Goal: Feedback & Contribution: Submit feedback/report problem

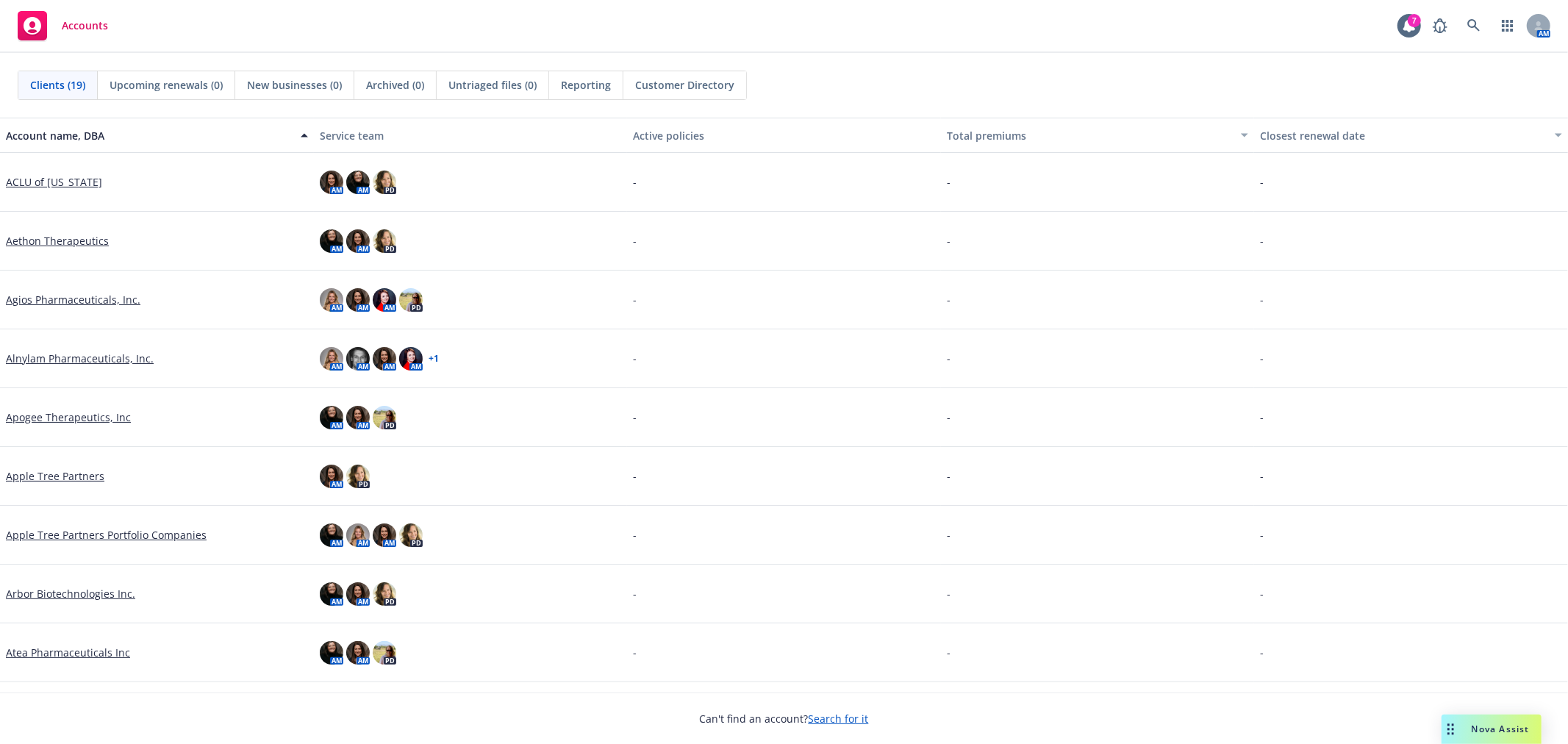
click at [1498, 732] on span "Nova Assist" at bounding box center [1501, 729] width 58 height 12
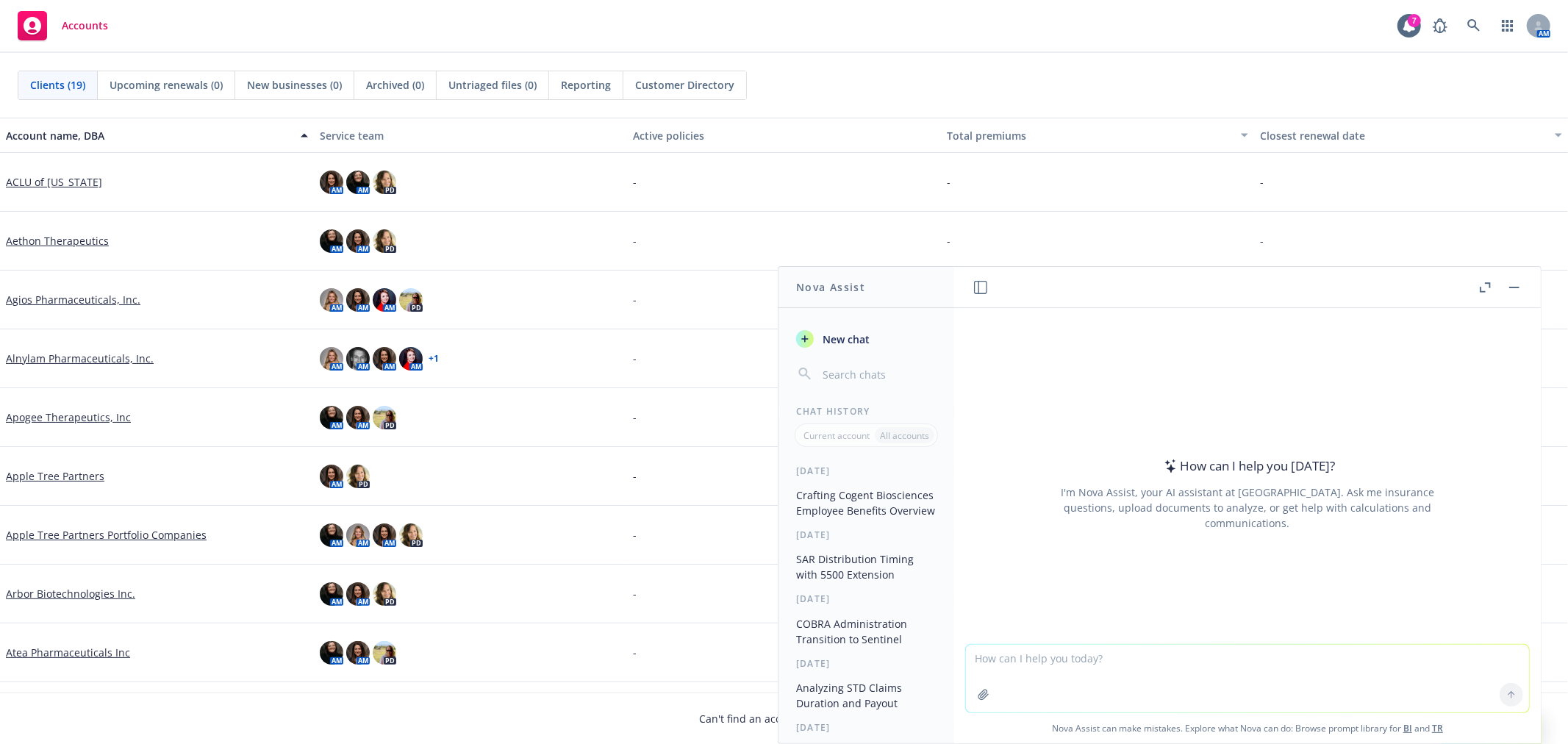
click at [1034, 665] on textarea at bounding box center [1247, 679] width 563 height 68
type textarea "any recommended changes to this version? to the text or does any formatting loo…"
click at [978, 697] on icon "button" at bounding box center [983, 694] width 12 height 12
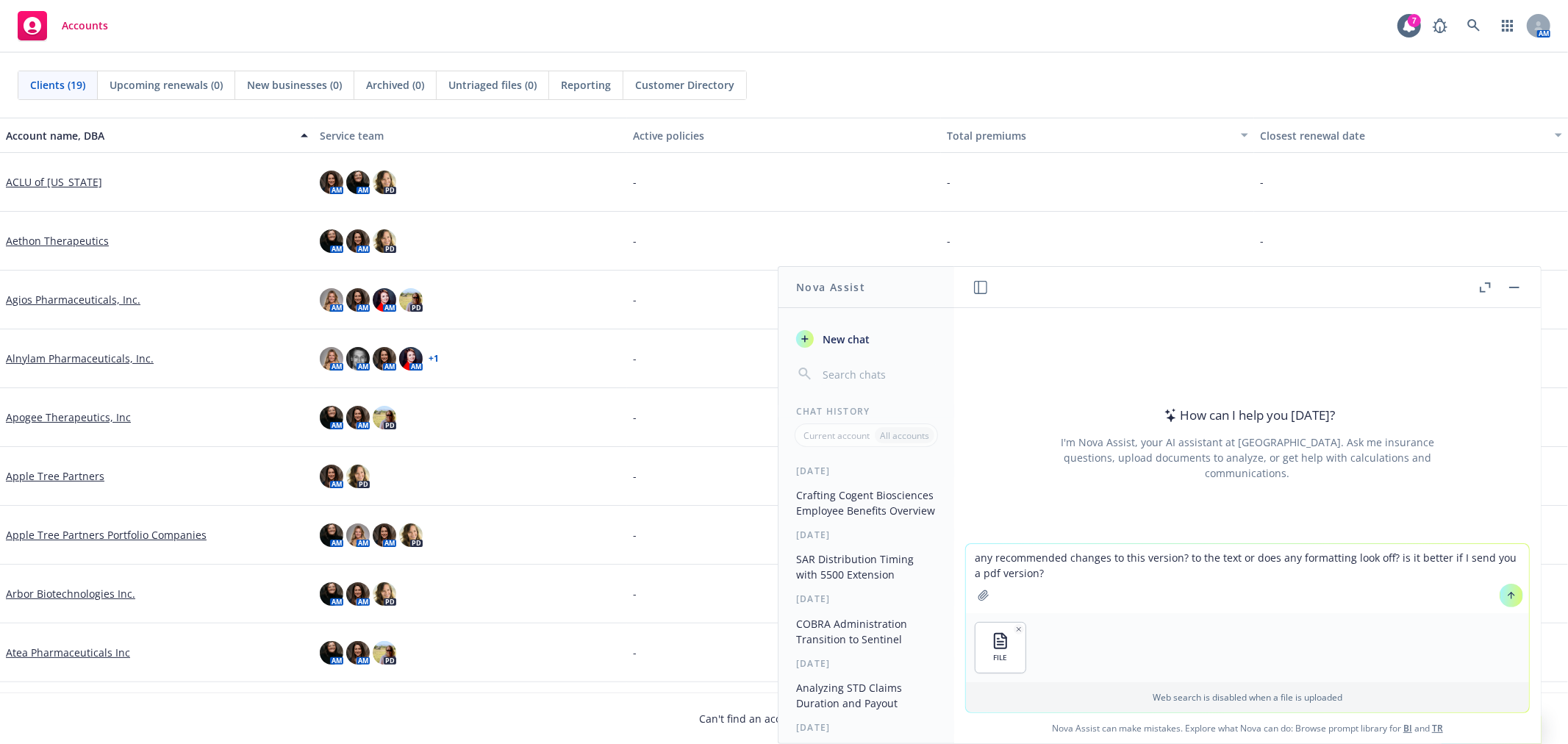
click at [972, 583] on button "button" at bounding box center [983, 595] width 24 height 24
click at [1507, 598] on icon at bounding box center [1511, 595] width 10 height 10
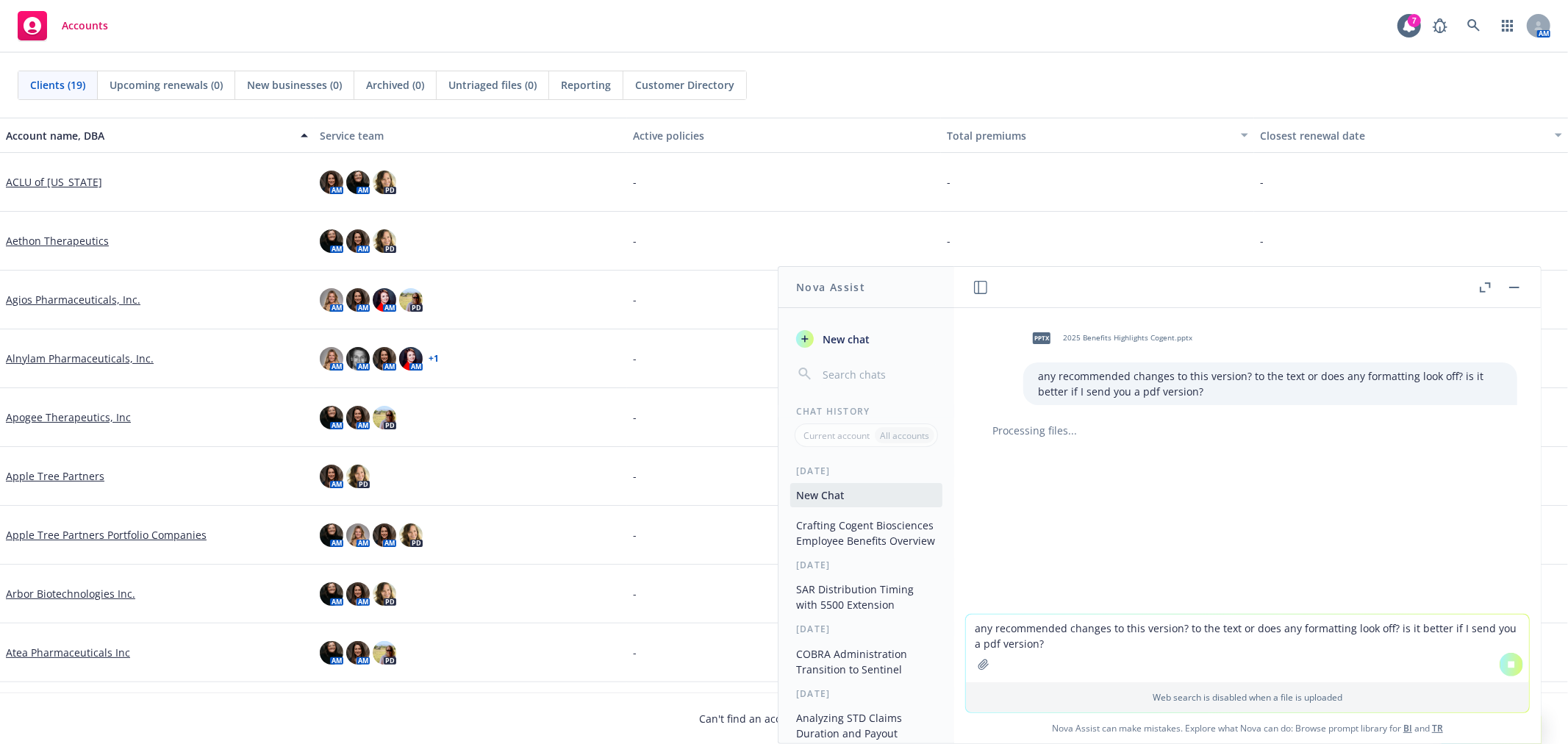
click at [1010, 648] on textarea "any recommended changes to this version? to the text or does any formatting loo…" at bounding box center [1247, 649] width 563 height 68
type textarea "n"
type textarea "w"
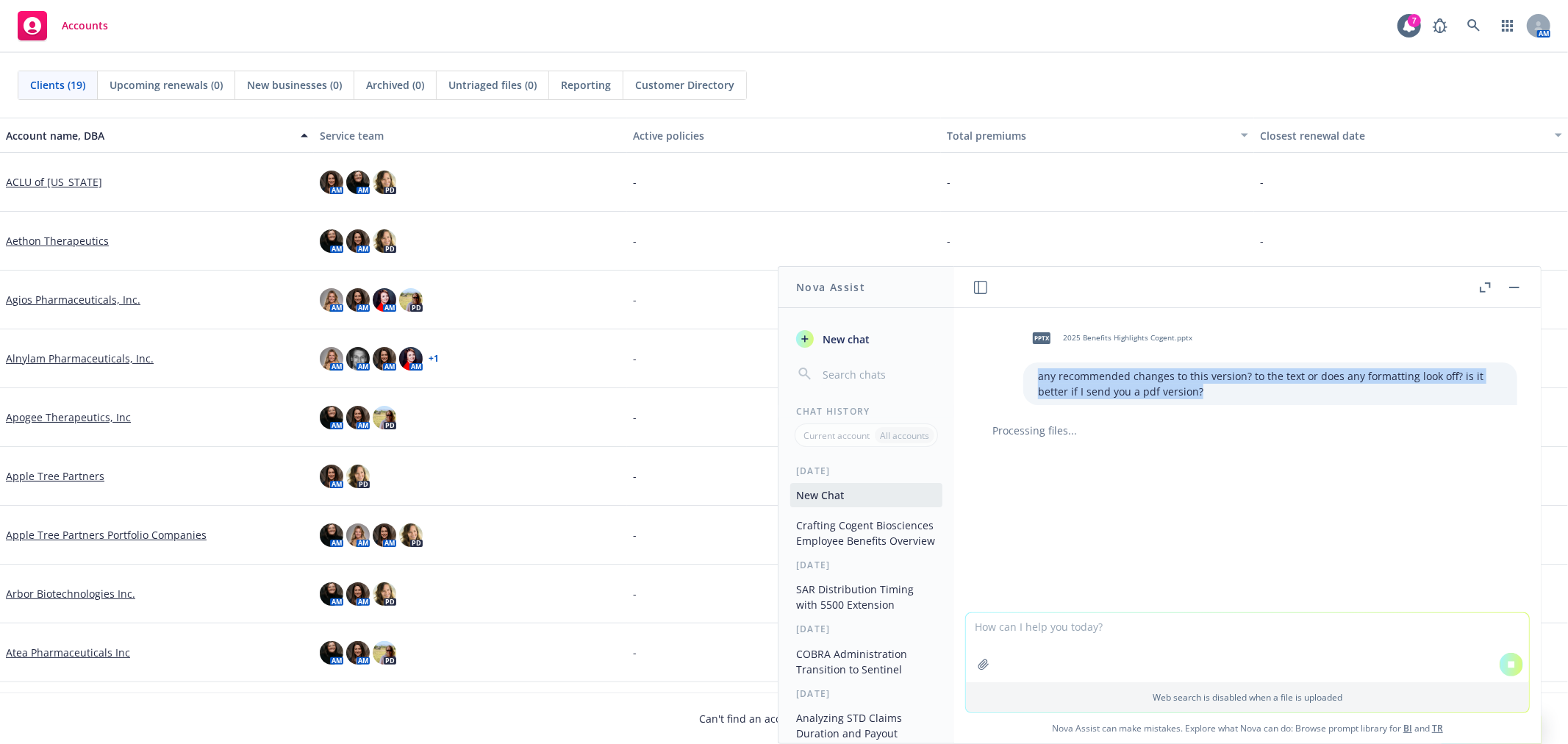
drag, startPoint x: 1123, startPoint y: 377, endPoint x: 1028, endPoint y: 371, distance: 95.2
click at [1038, 371] on p "any recommended changes to this version? to the text or does any formatting loo…" at bounding box center [1270, 384] width 464 height 31
copy p "any recommended changes to this version? to the text or does any formatting loo…"
click at [824, 540] on button "Crafting Cogent Biosciences Employee Benefits Overview" at bounding box center [866, 533] width 152 height 40
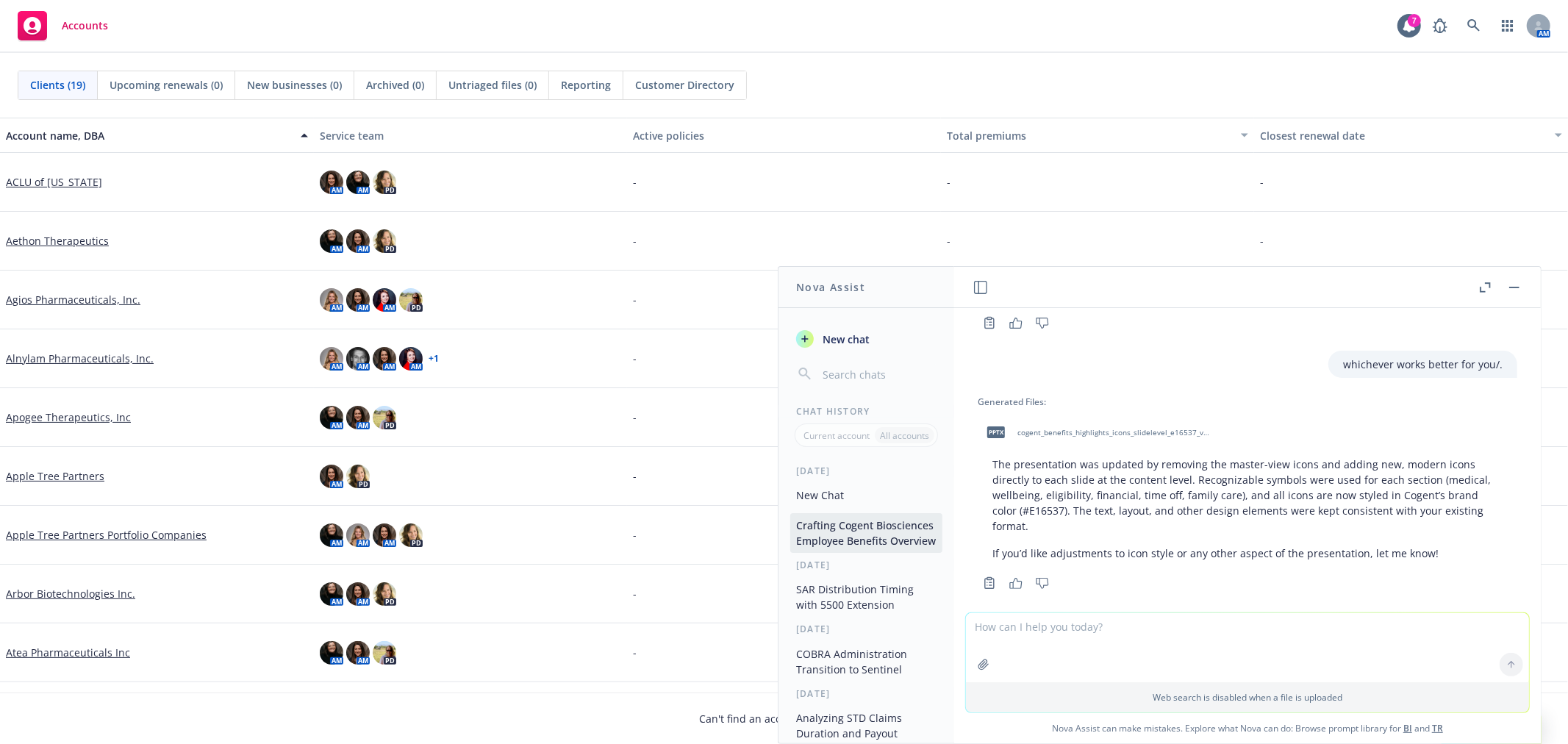
scroll to position [2492, 0]
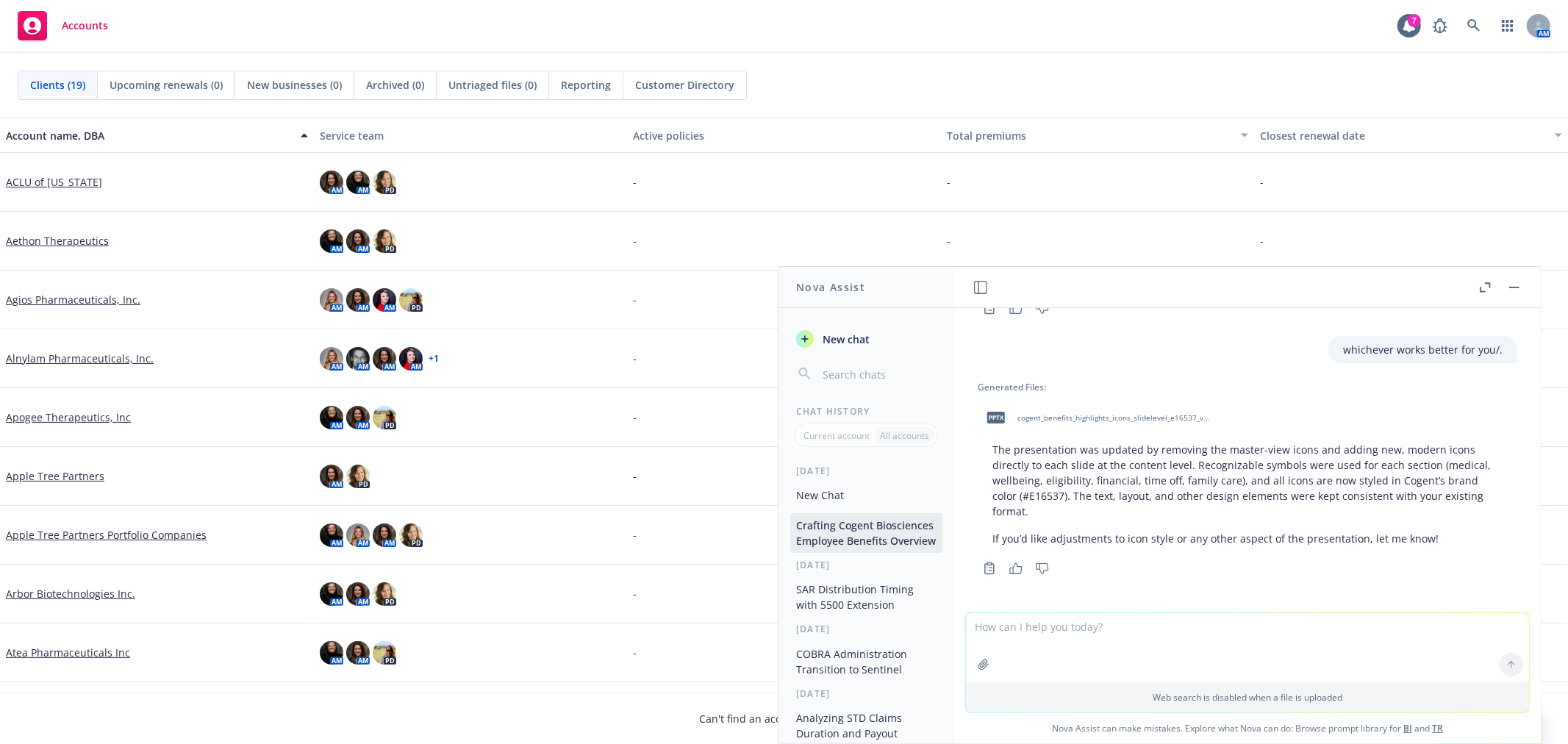
click at [995, 663] on div at bounding box center [984, 665] width 35 height 35
click at [982, 632] on textarea at bounding box center [1247, 648] width 563 height 69
paste textarea "any recommended changes to this version? to the text or does any formatting loo…"
type textarea "any recommended changes to this version? to the text or does any formatting loo…"
click at [982, 663] on icon "button" at bounding box center [983, 664] width 9 height 9
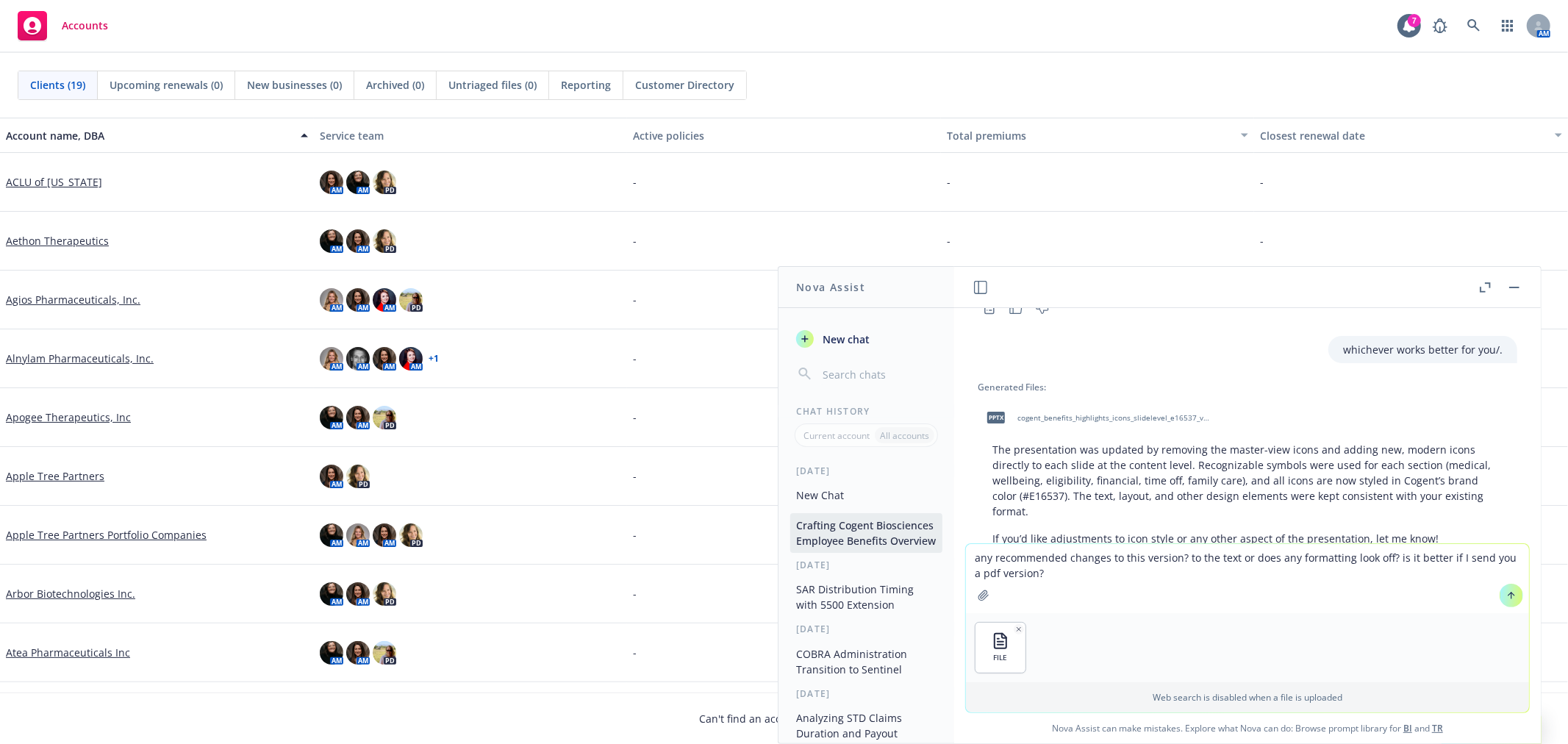
click at [972, 583] on button "button" at bounding box center [983, 595] width 24 height 24
click at [1509, 598] on icon at bounding box center [1511, 595] width 10 height 10
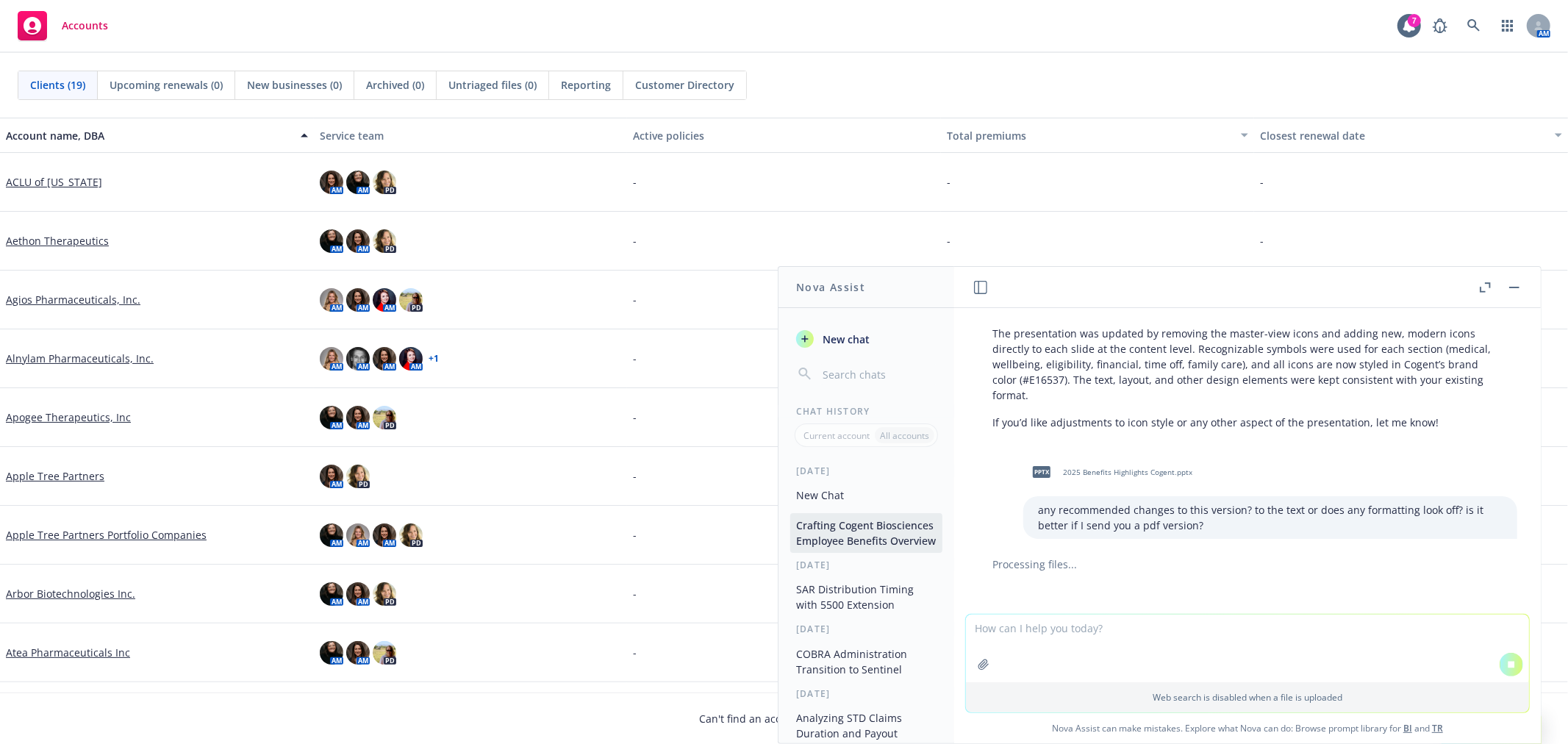
scroll to position [2485, 0]
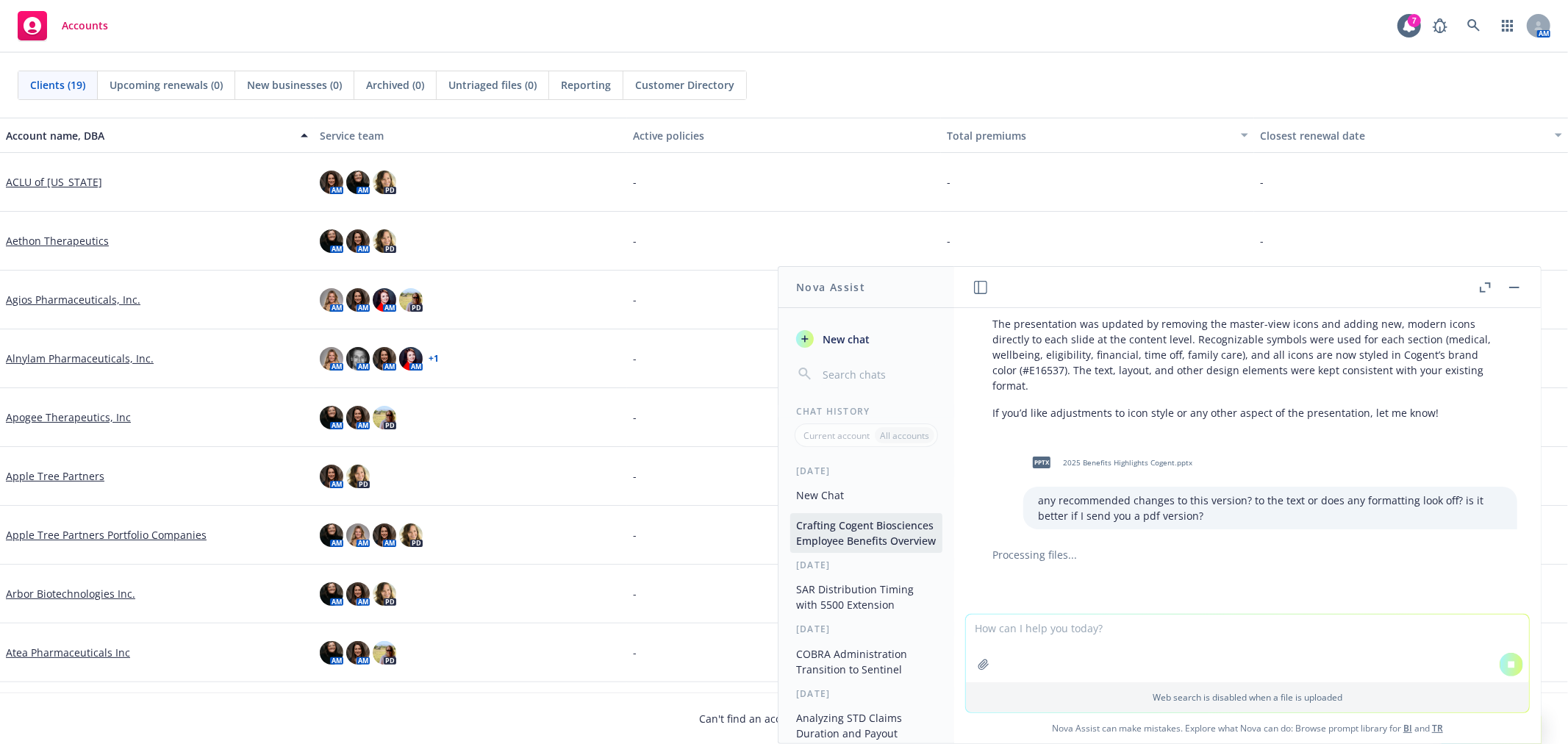
click at [850, 490] on button "New Chat" at bounding box center [866, 495] width 152 height 25
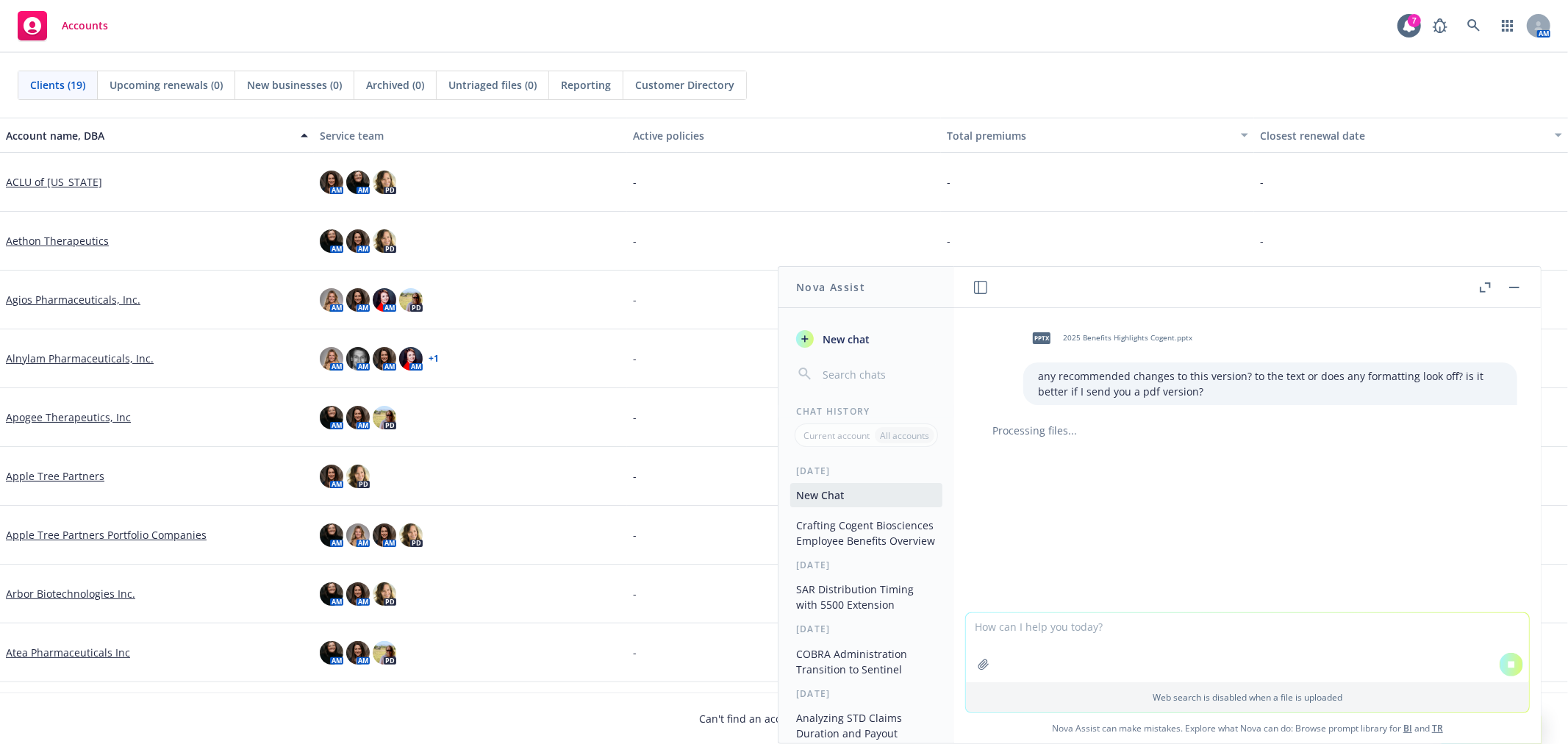
click at [846, 538] on button "Crafting Cogent Biosciences Employee Benefits Overview" at bounding box center [866, 533] width 152 height 40
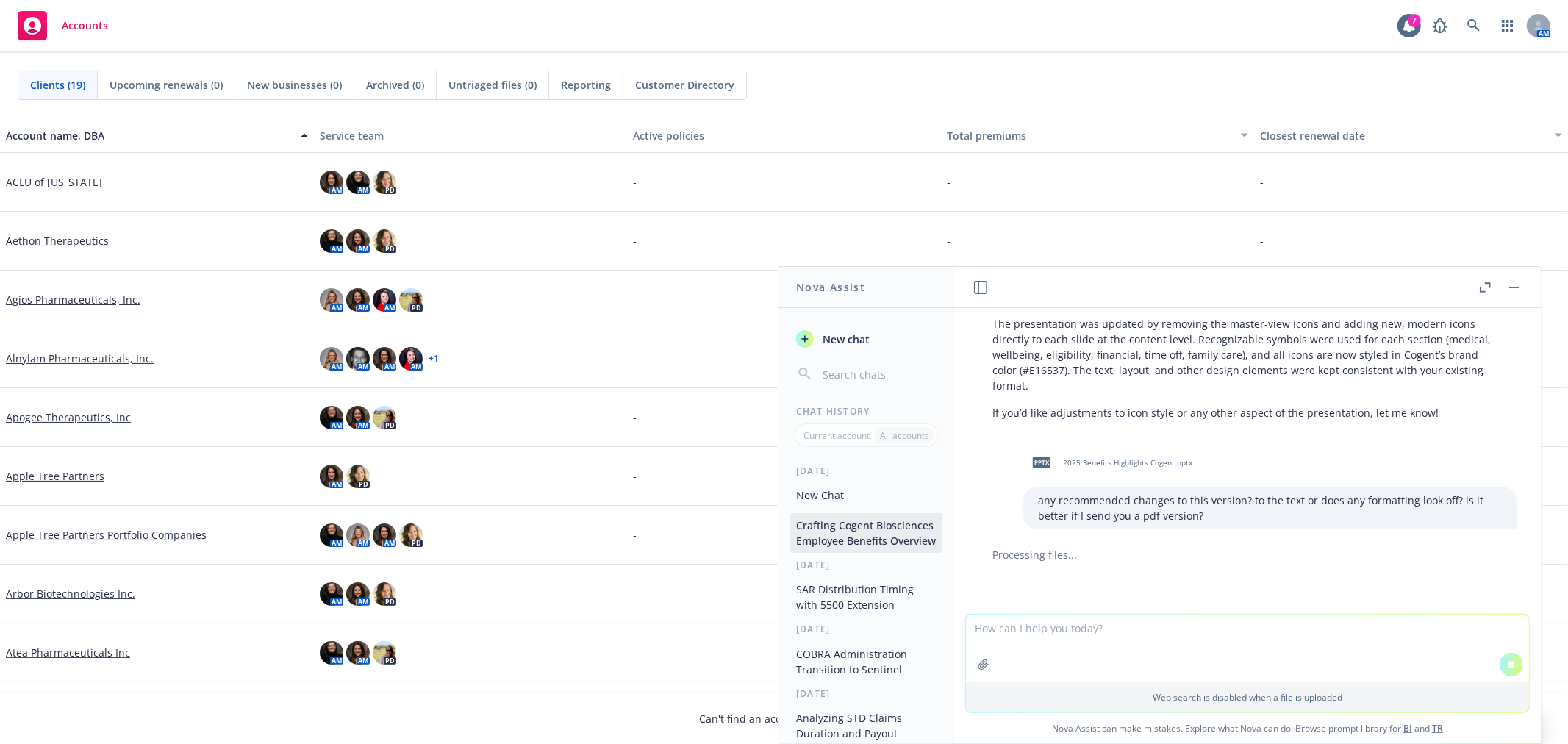
scroll to position [2492, 0]
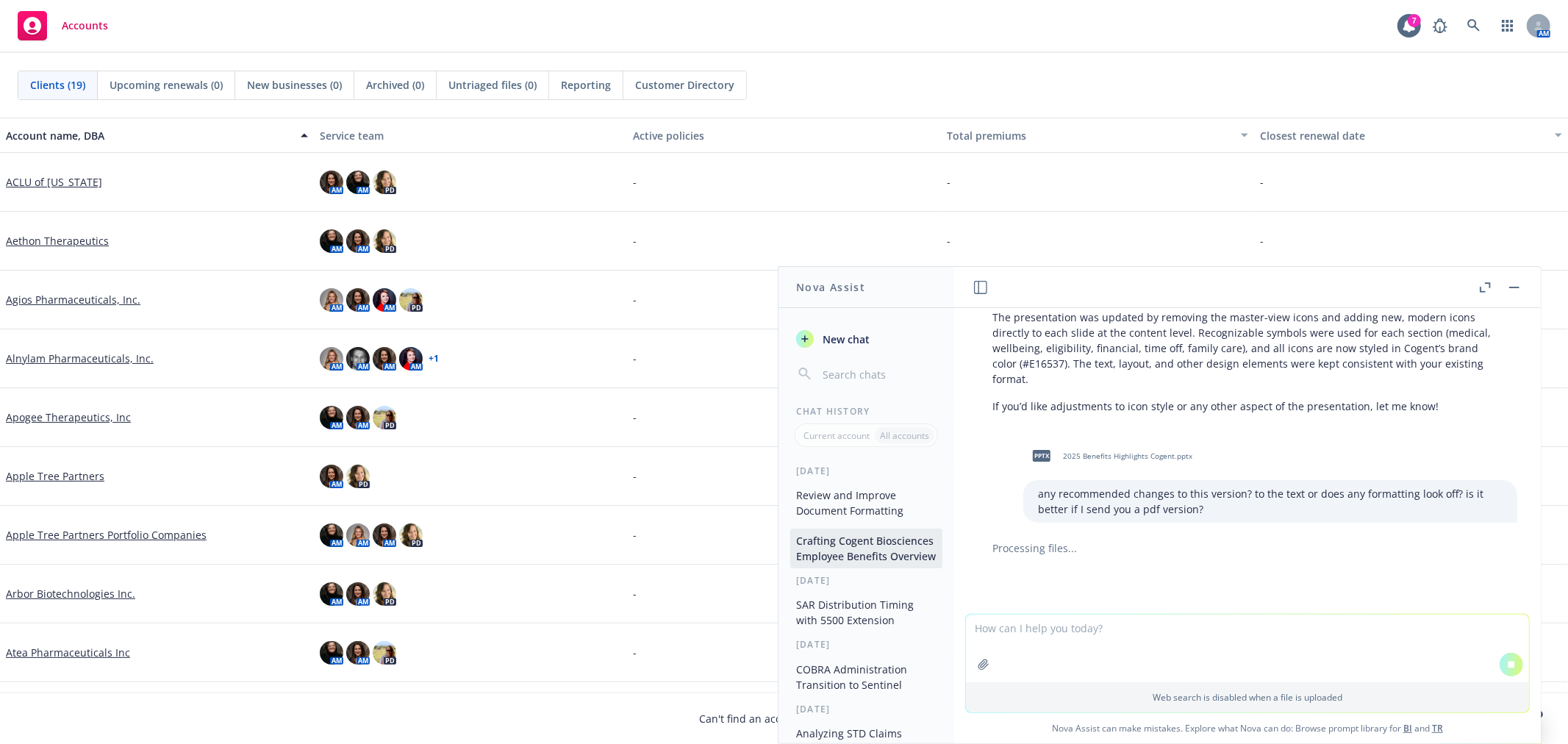
click at [842, 510] on button "Review and Improve Document Formatting" at bounding box center [866, 503] width 152 height 40
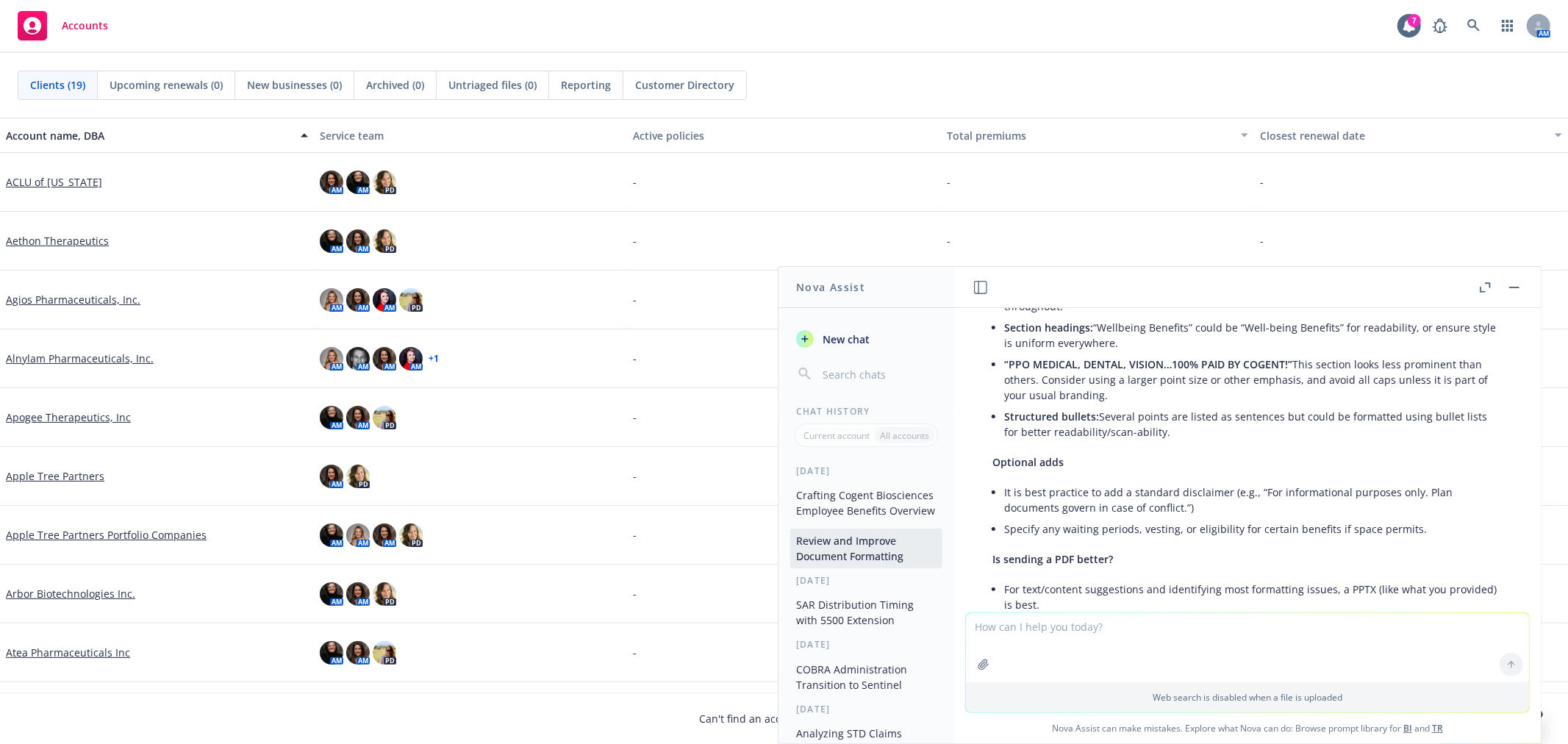
scroll to position [452, 0]
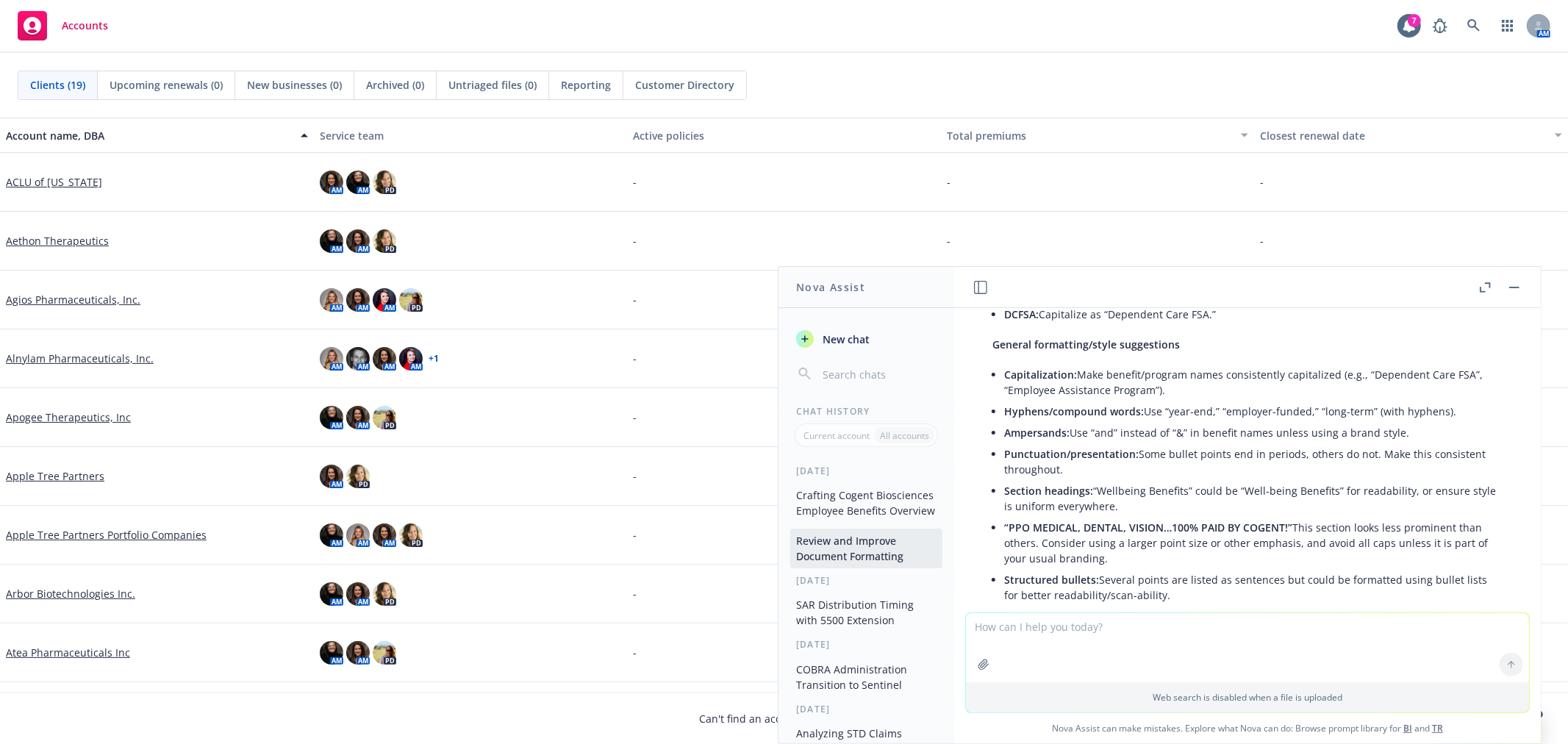
click at [893, 514] on button "Crafting Cogent Biosciences Employee Benefits Overview" at bounding box center [866, 503] width 152 height 40
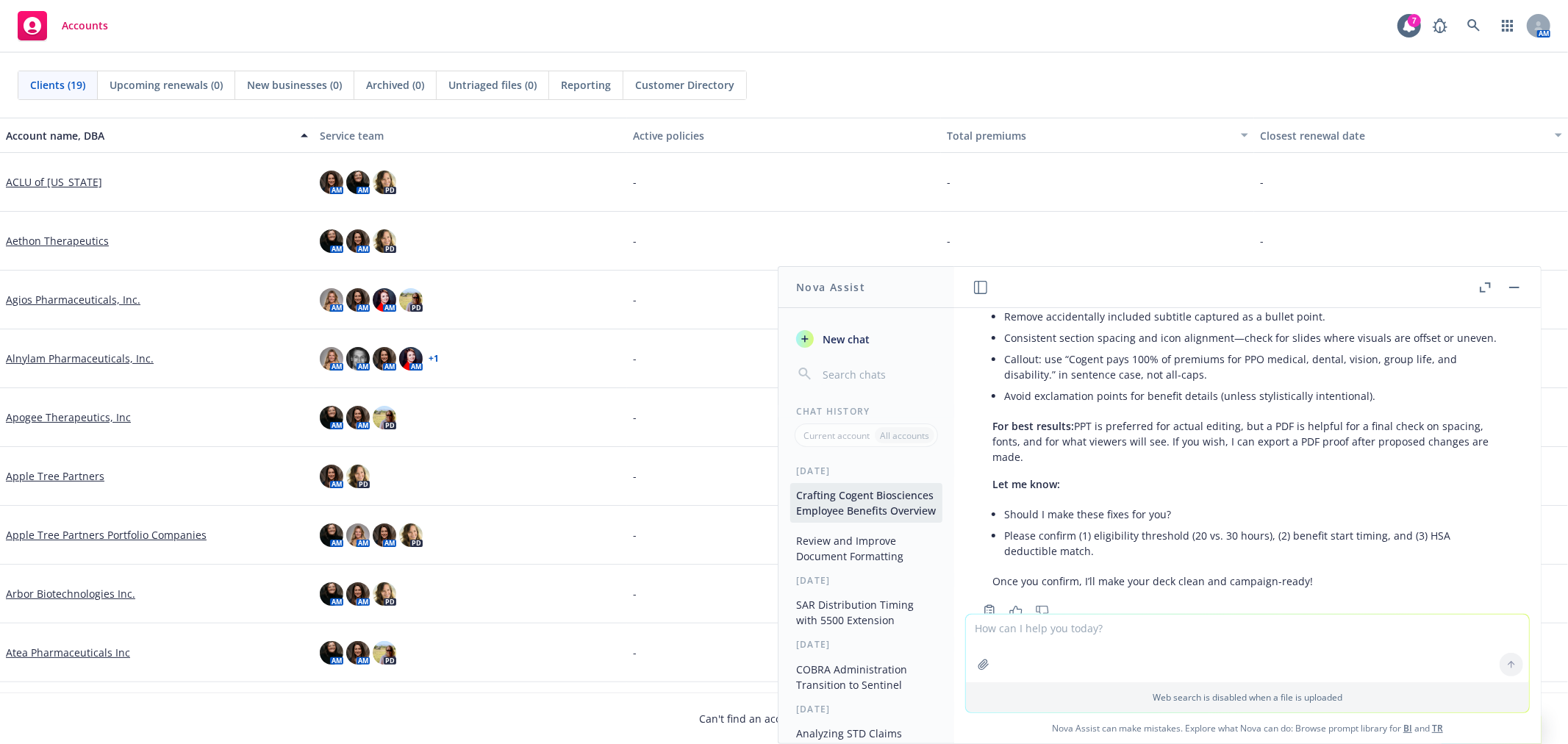
scroll to position [3439, 0]
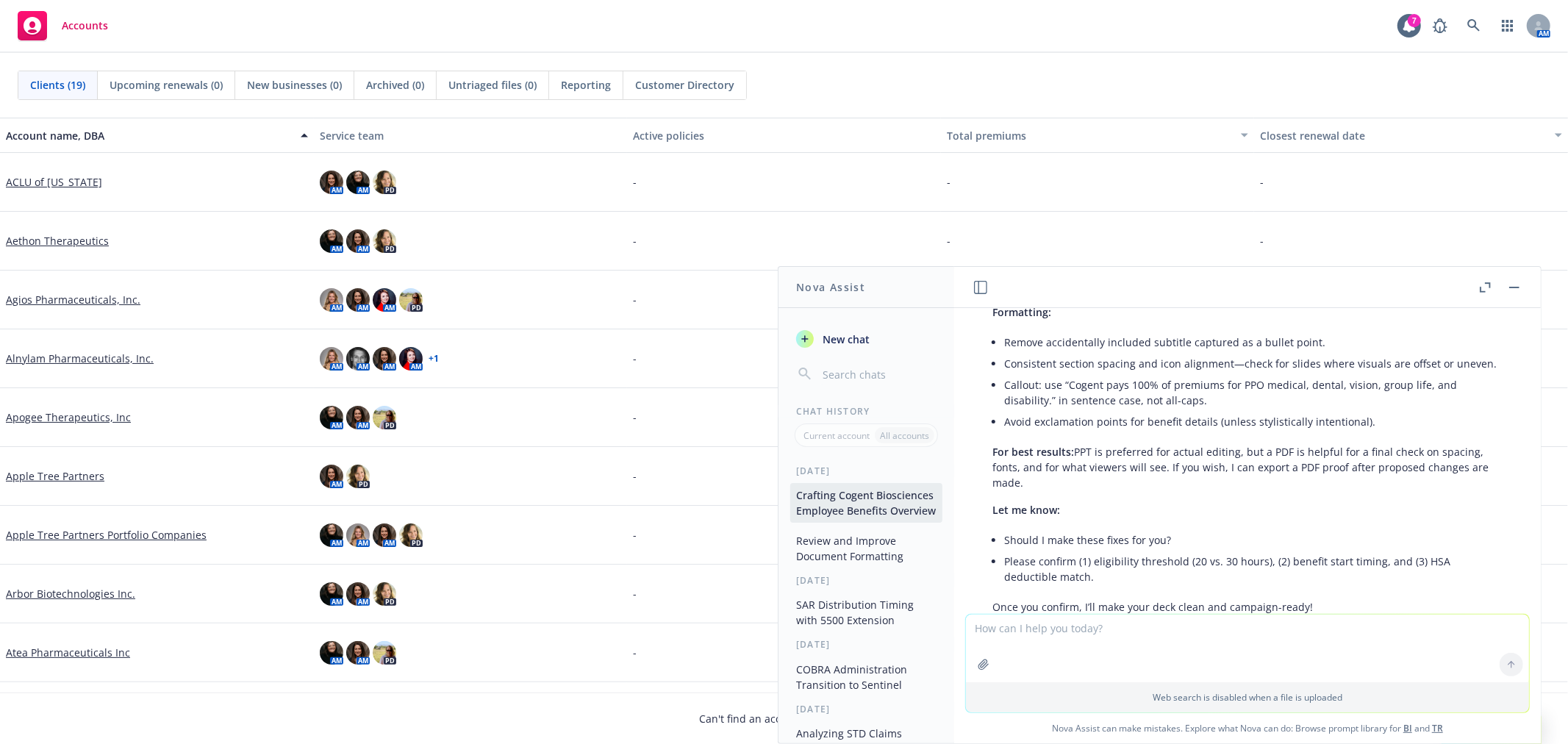
click at [1237, 490] on p "For best results: PPT is preferred for actual editing, but a PDF is helpful for…" at bounding box center [1247, 467] width 510 height 46
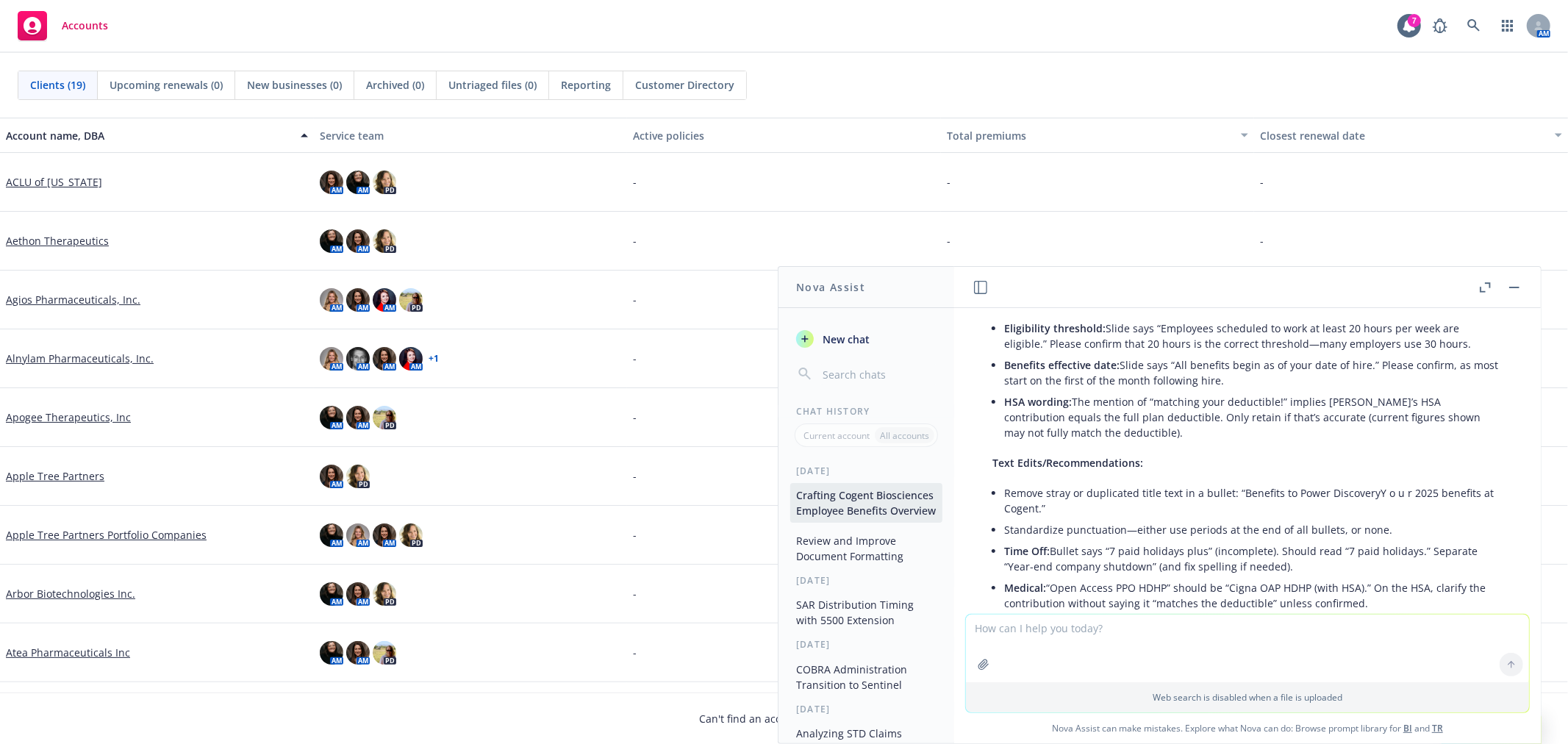
scroll to position [3031, 0]
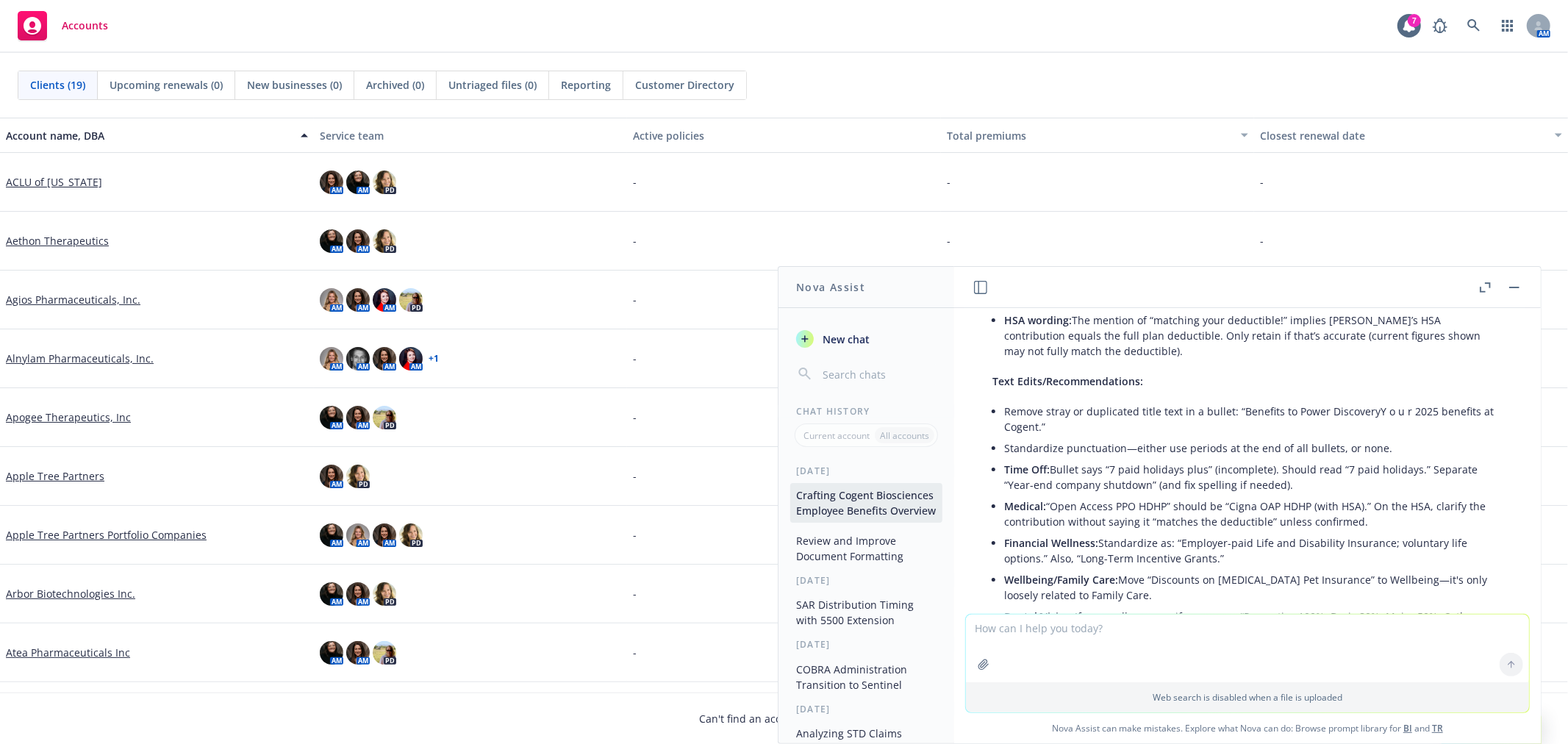
click at [1036, 632] on textarea at bounding box center [1247, 649] width 563 height 68
click at [839, 563] on button "Review and Improve Document Formatting" at bounding box center [866, 549] width 152 height 40
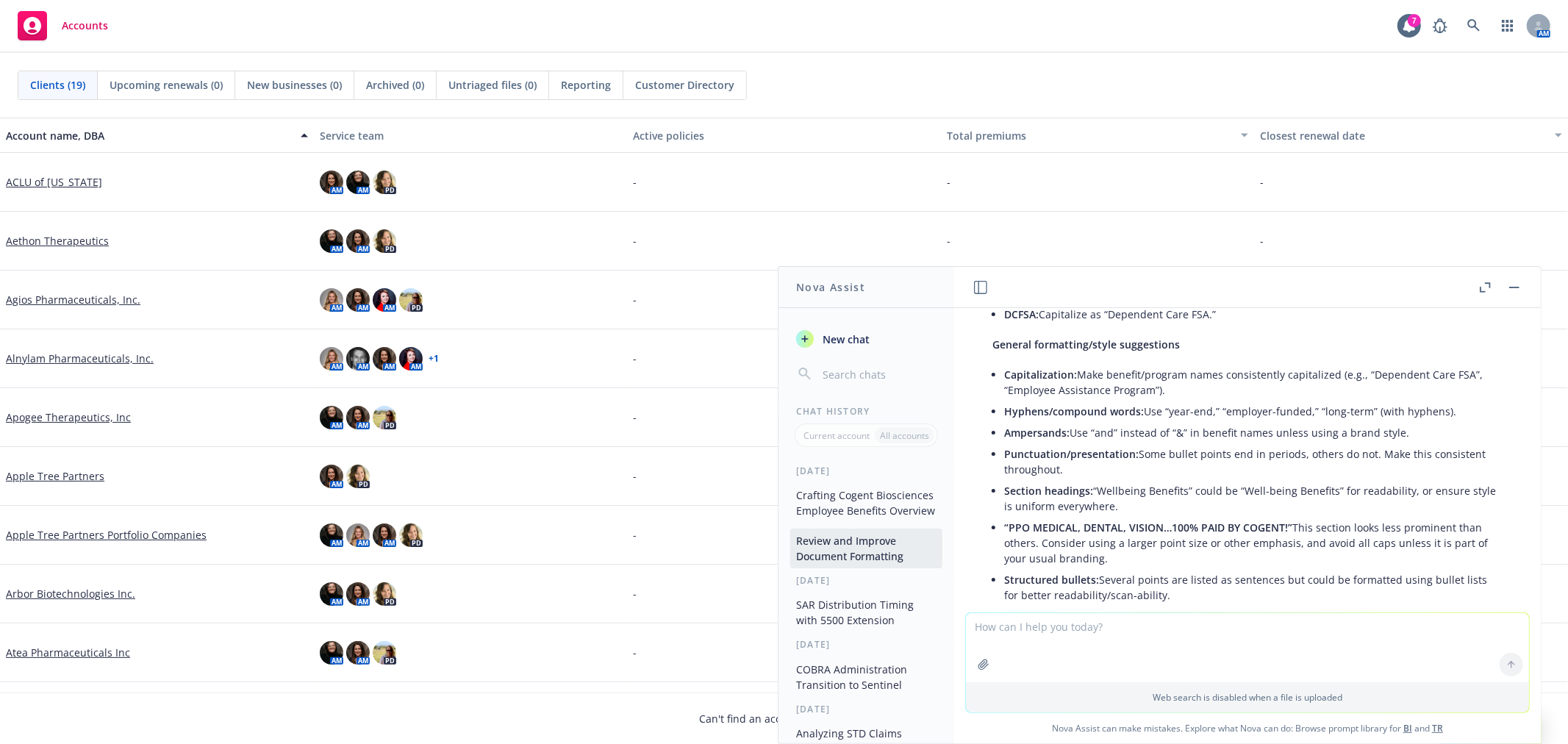
click at [1023, 643] on textarea at bounding box center [1247, 648] width 563 height 69
click at [979, 664] on icon "button" at bounding box center [983, 664] width 12 height 12
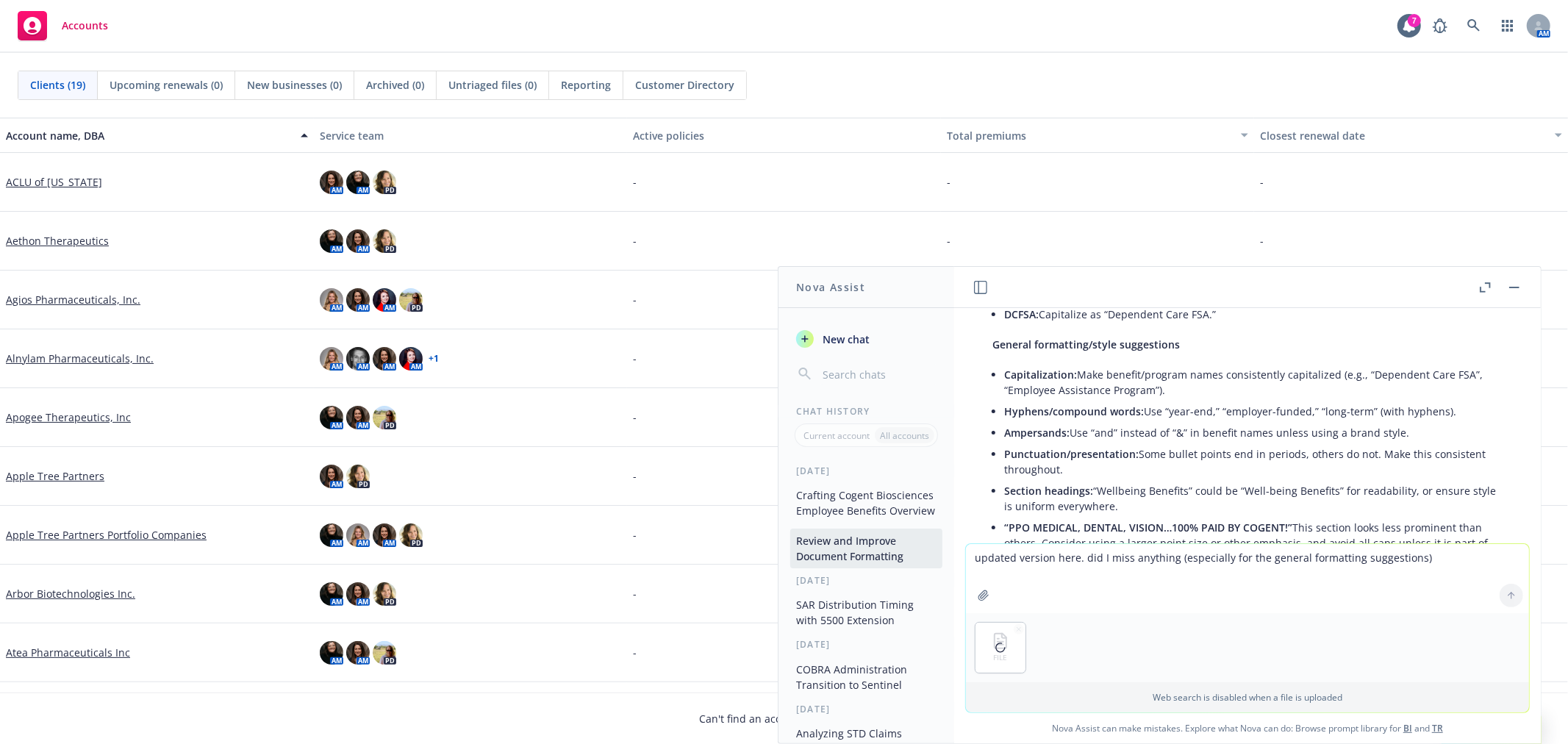
click at [1056, 564] on textarea "updated version here. did I miss anything (especially for the general formattin…" at bounding box center [1247, 579] width 563 height 69
click at [973, 560] on textarea "updated version here. did I miss anything (especially for the general formattin…" at bounding box center [1247, 579] width 563 height 69
type textarea "Updated version here. did I miss anything (especially for the general formattin…"
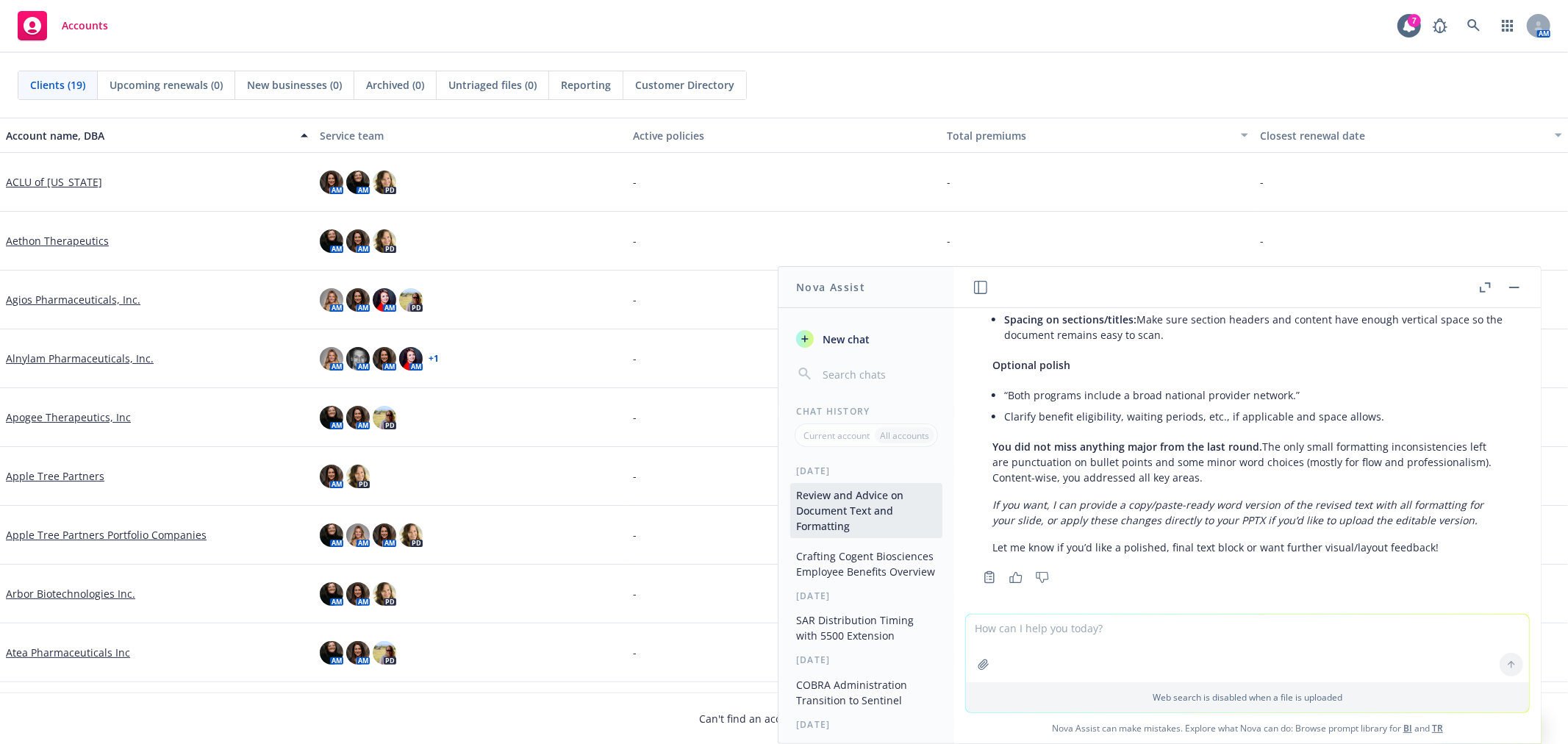
scroll to position [1908, 0]
click at [1513, 287] on icon "button" at bounding box center [1513, 287] width 10 height 2
